Goal: Find specific page/section: Find specific page/section

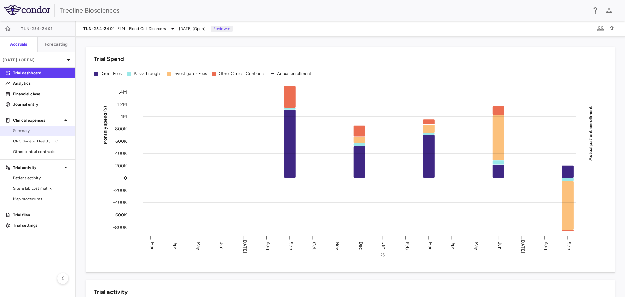
click at [22, 133] on span "Summary" at bounding box center [41, 131] width 57 height 6
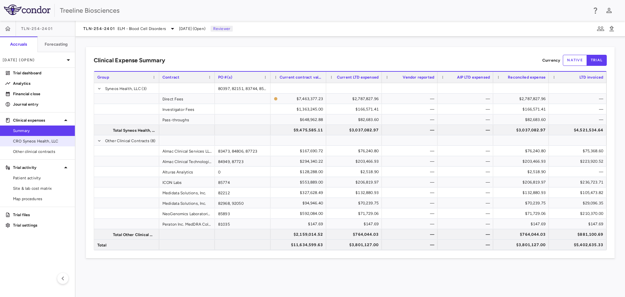
click at [26, 142] on span "CRO Syneos Health, LLC" at bounding box center [41, 141] width 57 height 6
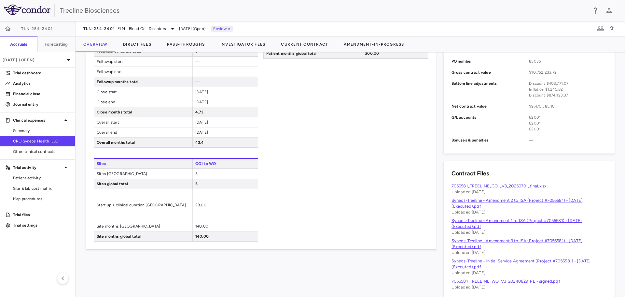
scroll to position [293, 0]
